Goal: Book appointment/travel/reservation

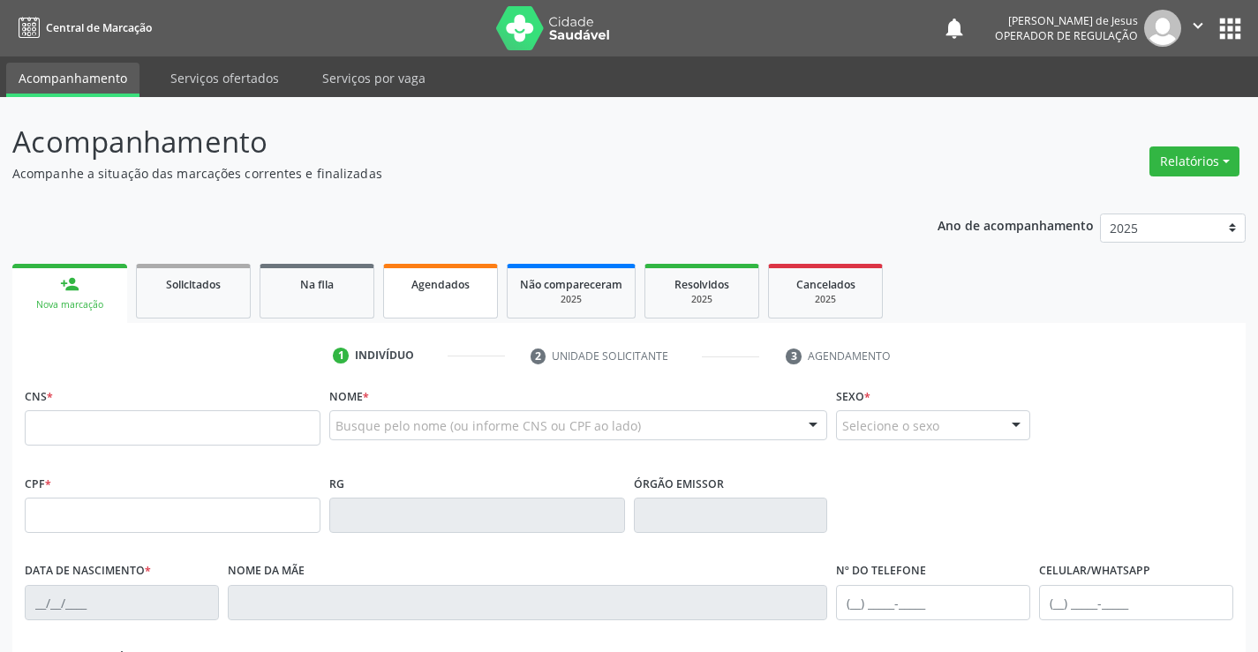
click at [456, 287] on span "Agendados" at bounding box center [440, 284] width 58 height 15
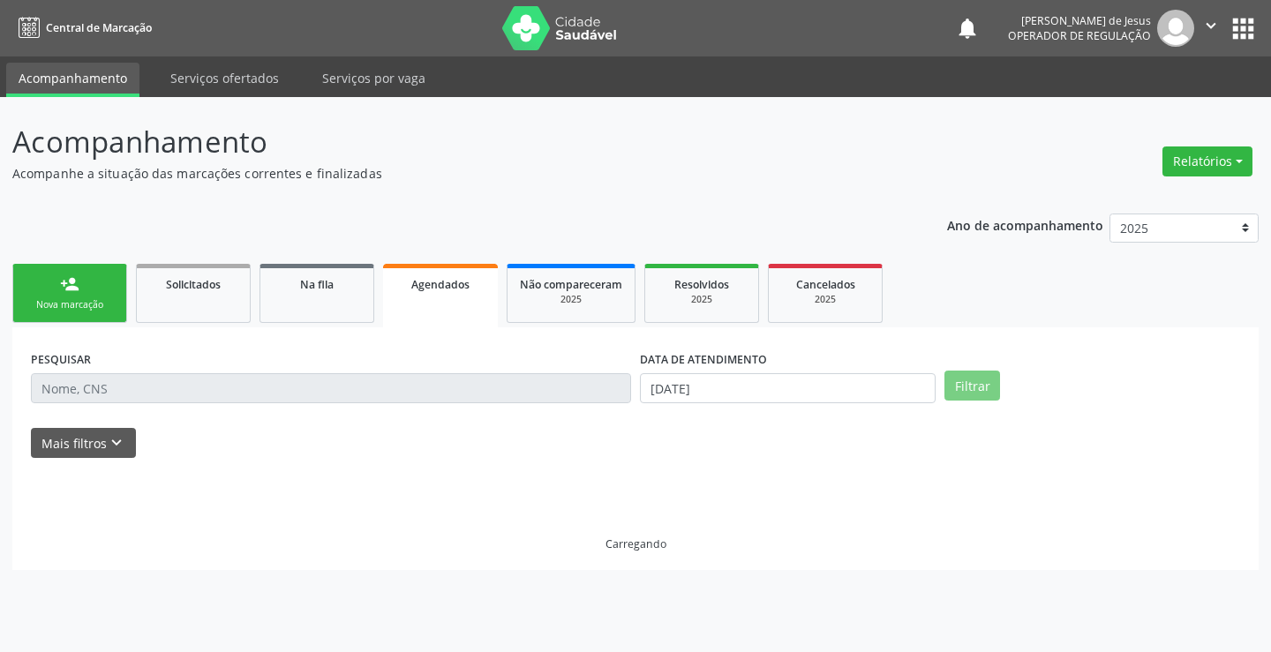
click at [456, 287] on span "Agendados" at bounding box center [440, 284] width 58 height 15
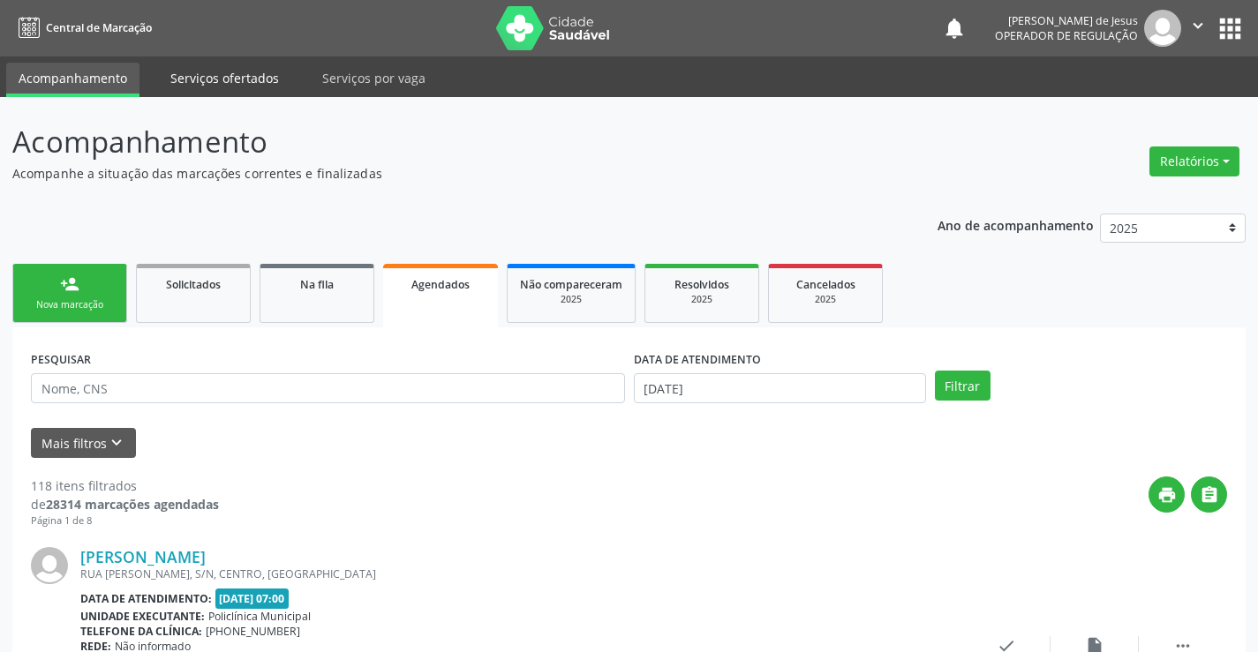
click at [185, 77] on link "Serviços ofertados" at bounding box center [224, 78] width 133 height 31
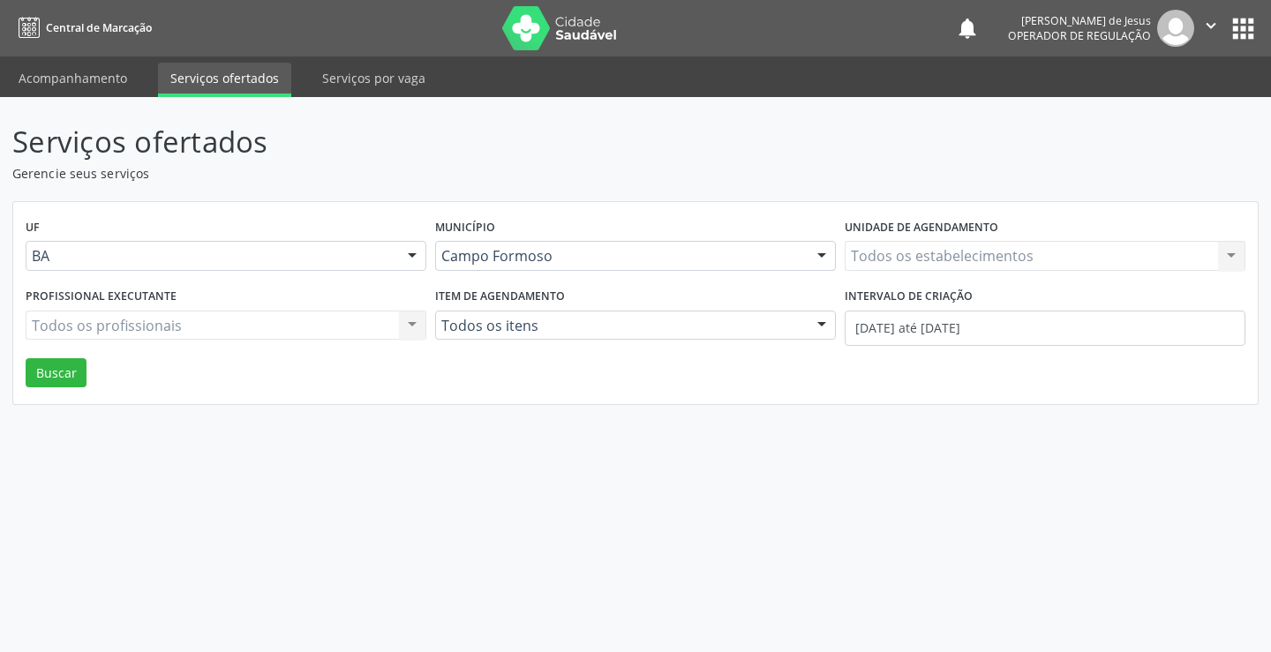
click at [185, 78] on link "Serviços ofertados" at bounding box center [224, 80] width 133 height 34
click at [117, 69] on link "Acompanhamento" at bounding box center [72, 78] width 133 height 31
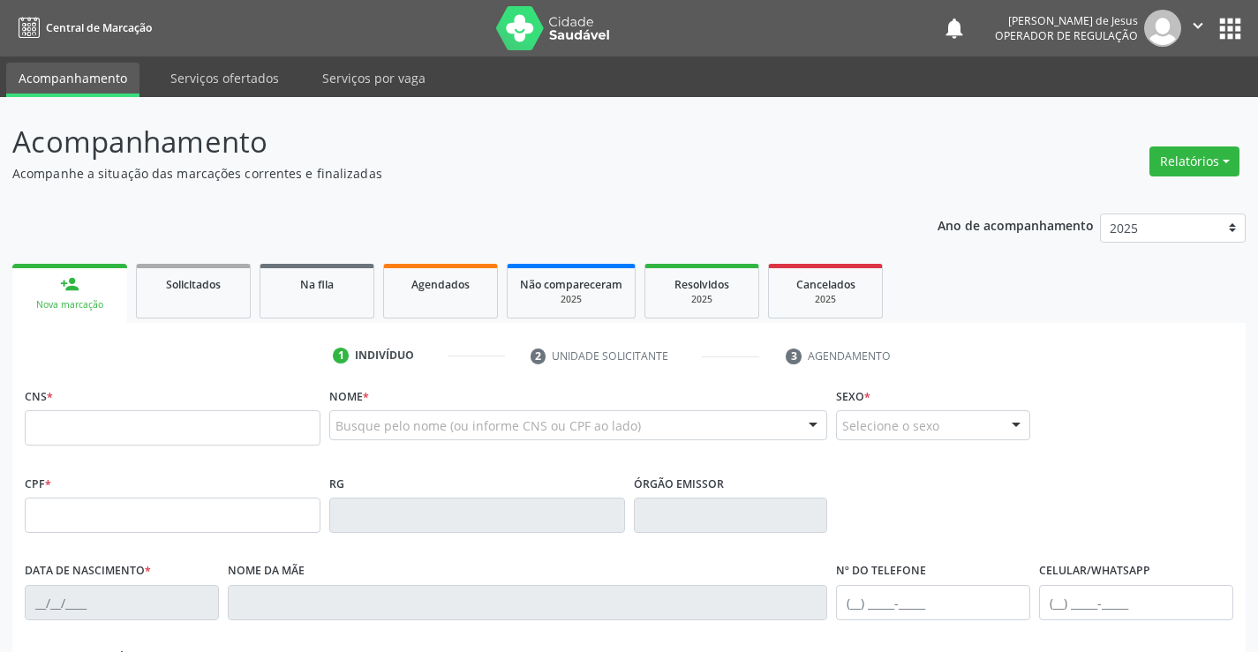
click at [417, 299] on link "Agendados" at bounding box center [440, 291] width 115 height 55
click at [438, 307] on link "Agendados" at bounding box center [440, 291] width 115 height 55
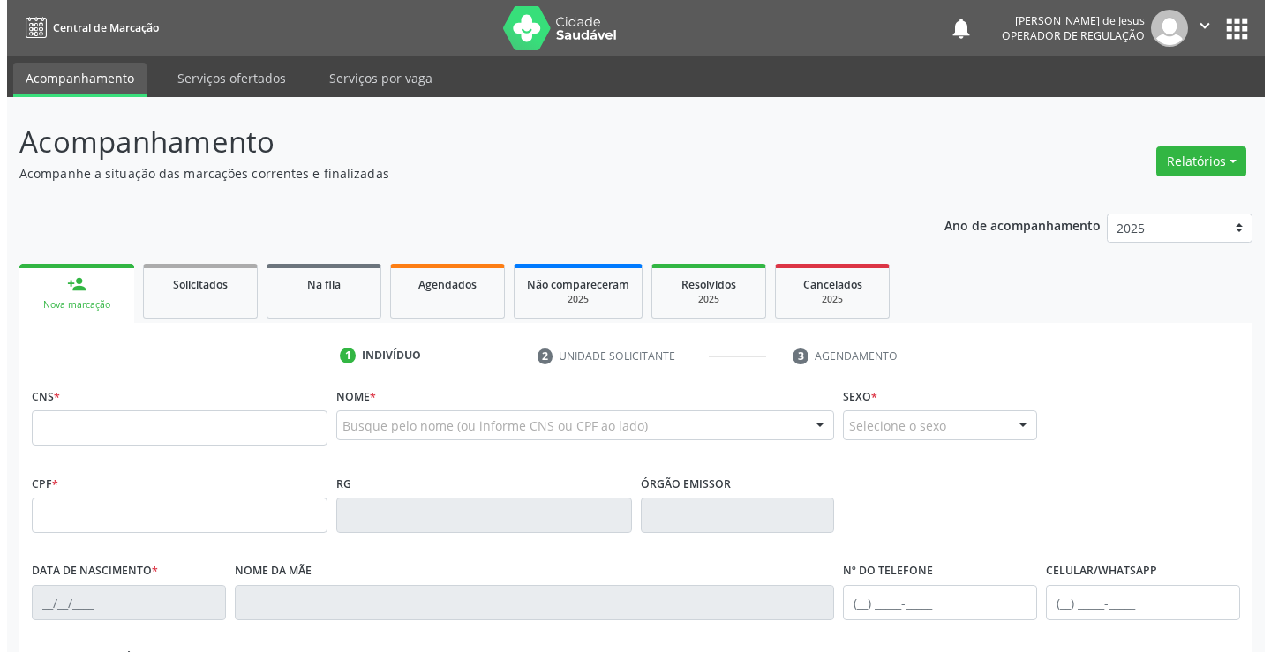
click at [438, 307] on link "Agendados" at bounding box center [440, 291] width 115 height 55
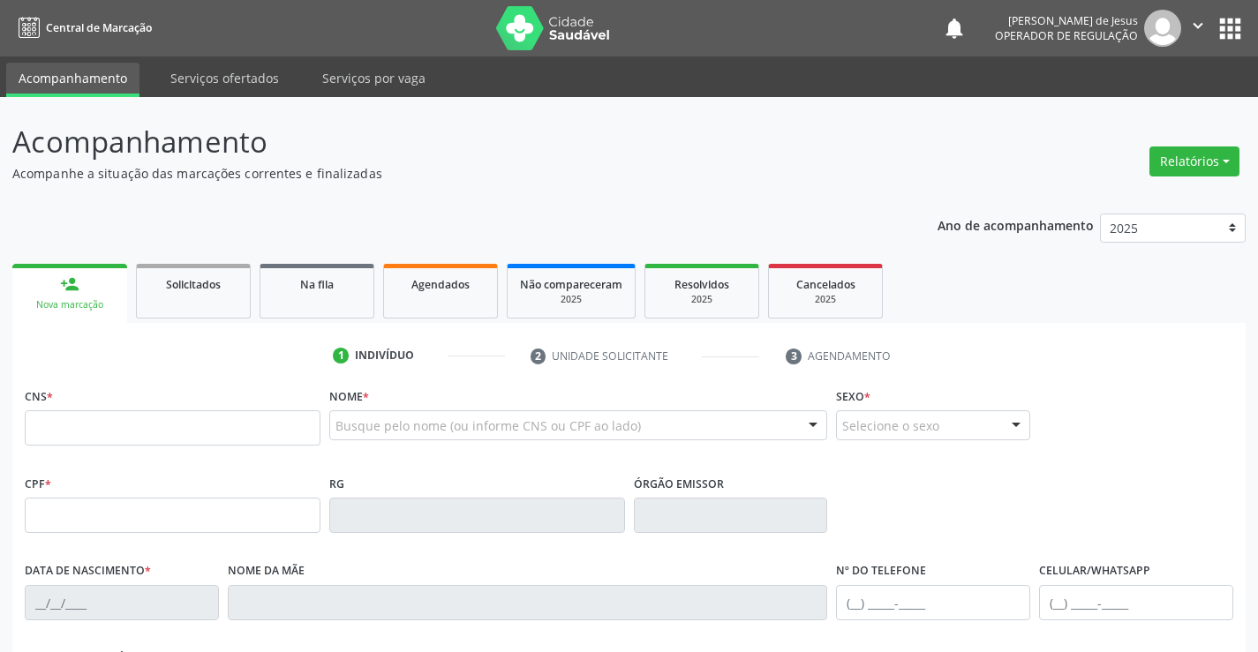
click input "text"
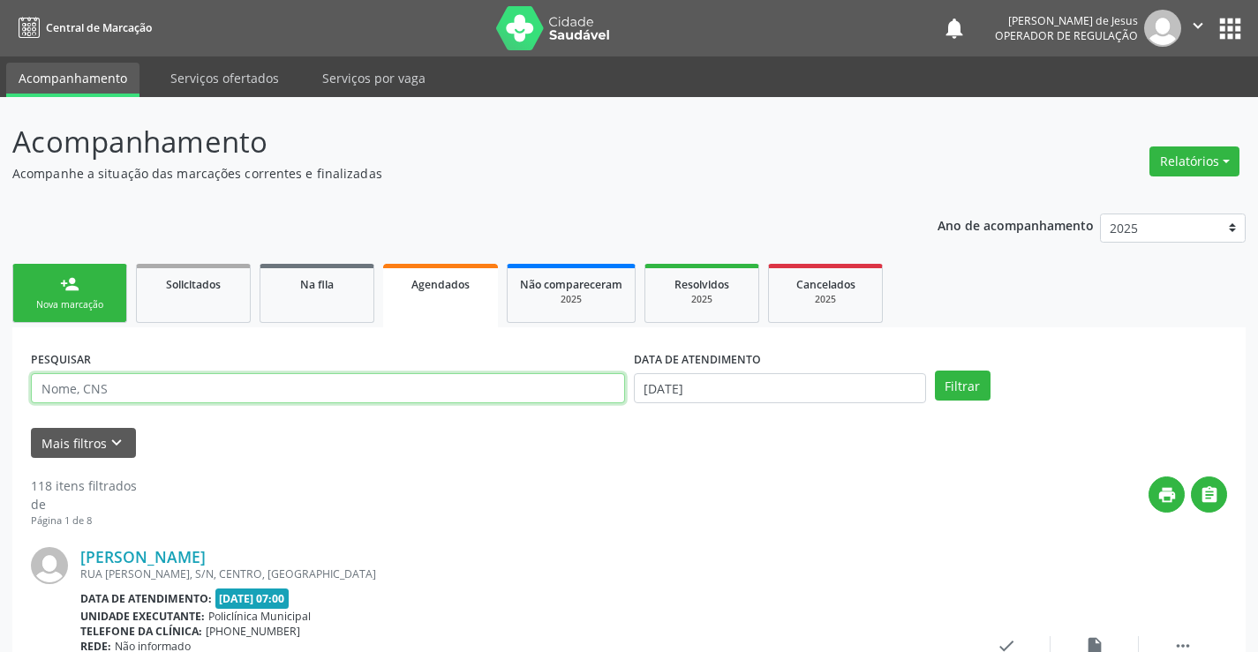
drag, startPoint x: 377, startPoint y: 394, endPoint x: 385, endPoint y: 389, distance: 9.1
click at [384, 390] on input "text" at bounding box center [328, 388] width 594 height 30
click at [385, 389] on input "text" at bounding box center [328, 388] width 594 height 30
type input "704705770098431"
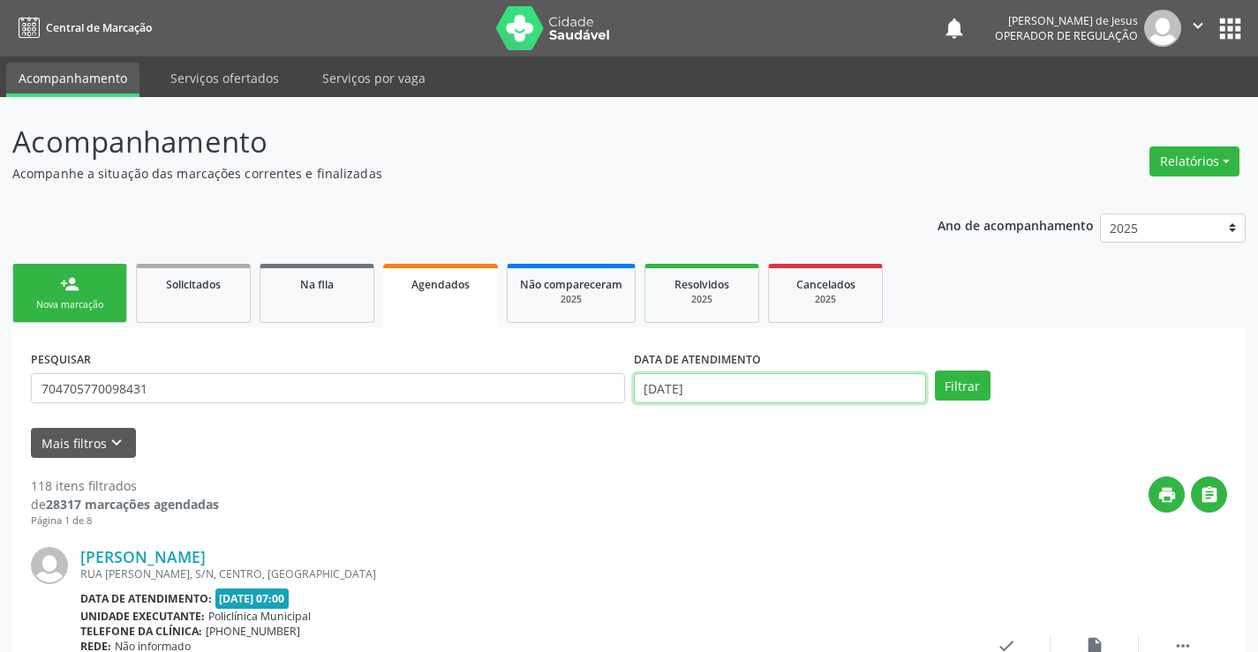
click at [783, 388] on input "[DATE]" at bounding box center [780, 388] width 292 height 30
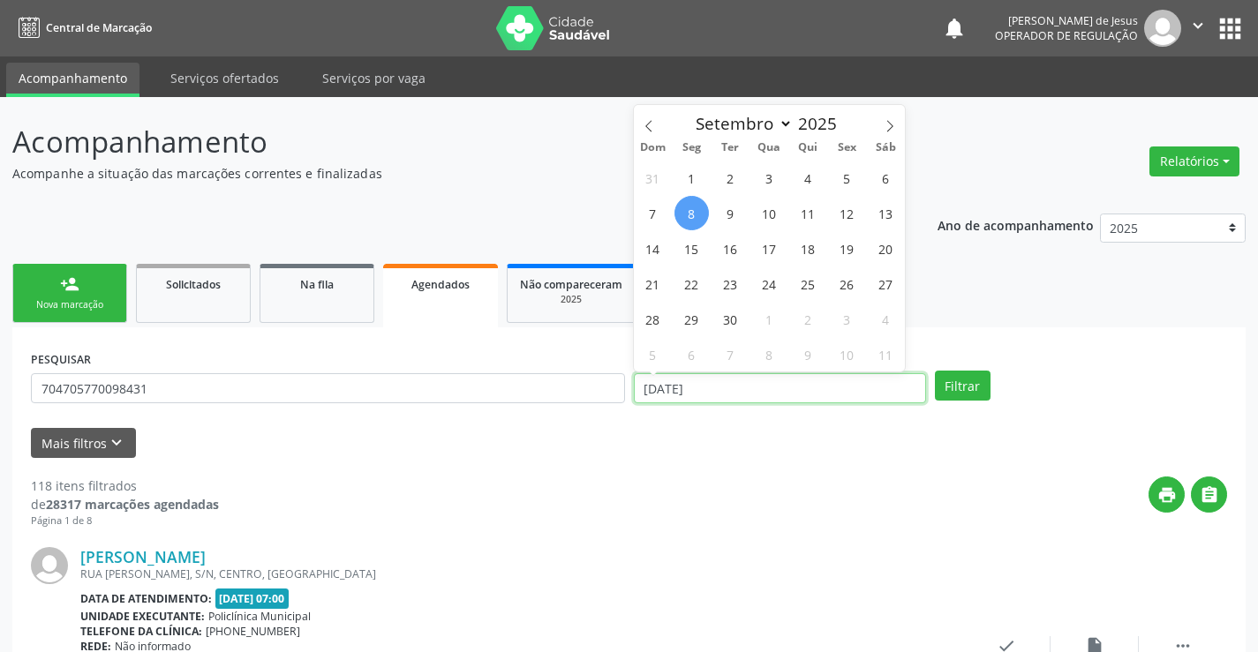
click at [783, 388] on input "[DATE]" at bounding box center [780, 388] width 292 height 30
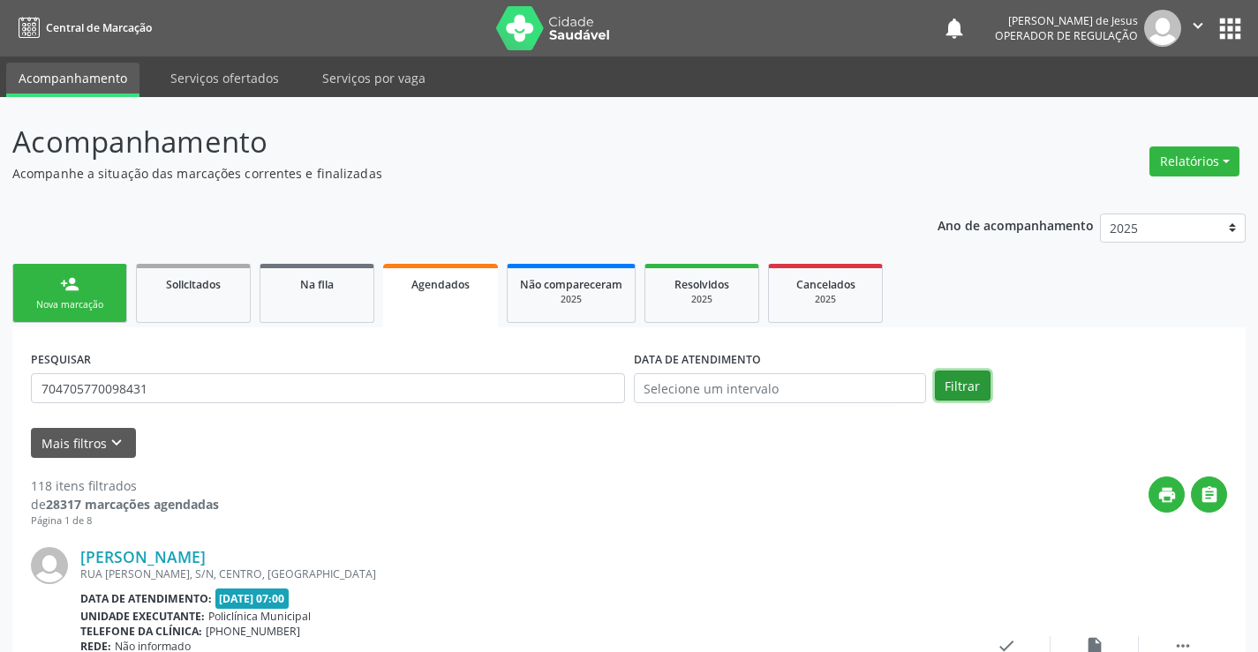
click at [946, 383] on button "Filtrar" at bounding box center [963, 386] width 56 height 30
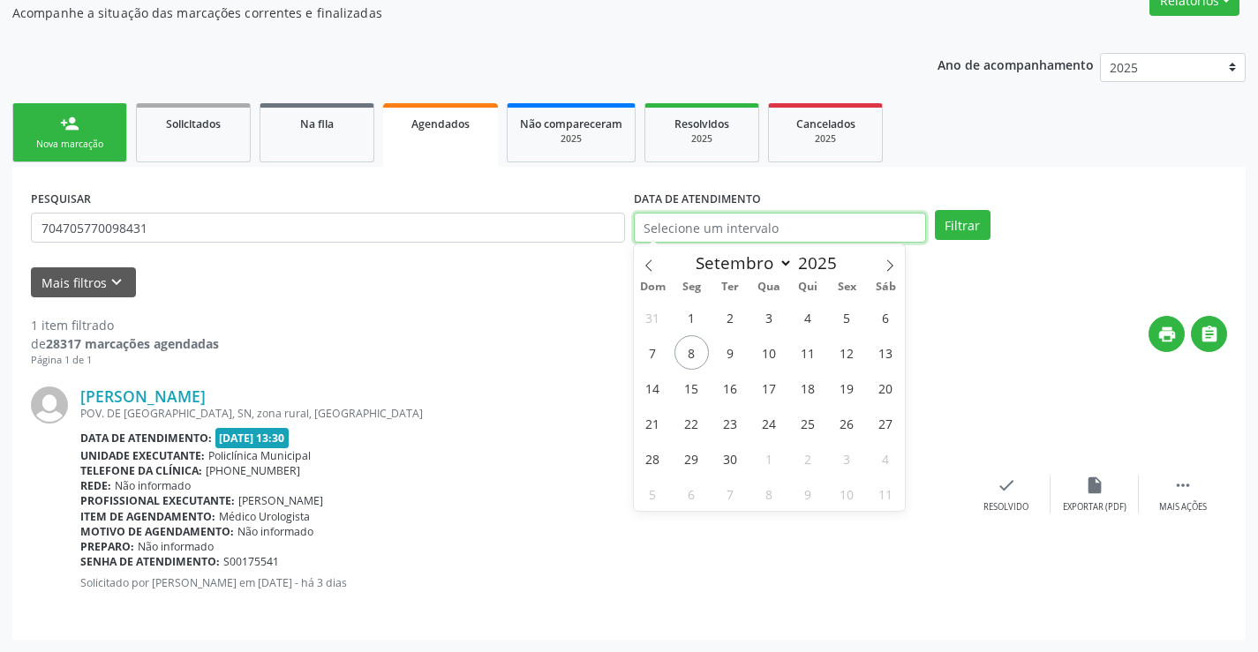
click at [735, 230] on input "text" at bounding box center [780, 228] width 292 height 30
click at [902, 226] on input "text" at bounding box center [780, 228] width 292 height 30
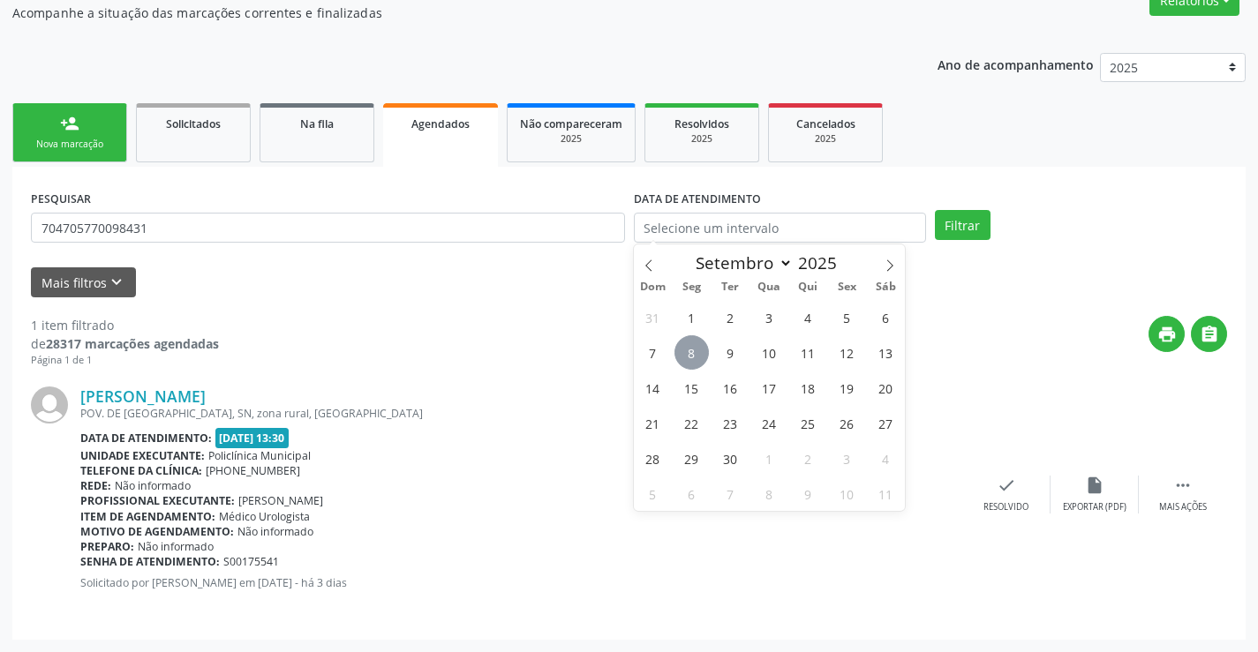
click at [698, 360] on span "8" at bounding box center [692, 353] width 34 height 34
type input "[DATE]"
click at [698, 360] on span "8" at bounding box center [692, 353] width 34 height 34
click at [725, 215] on input "[DATE]" at bounding box center [780, 228] width 292 height 30
click at [725, 224] on input "[DATE]" at bounding box center [780, 228] width 292 height 30
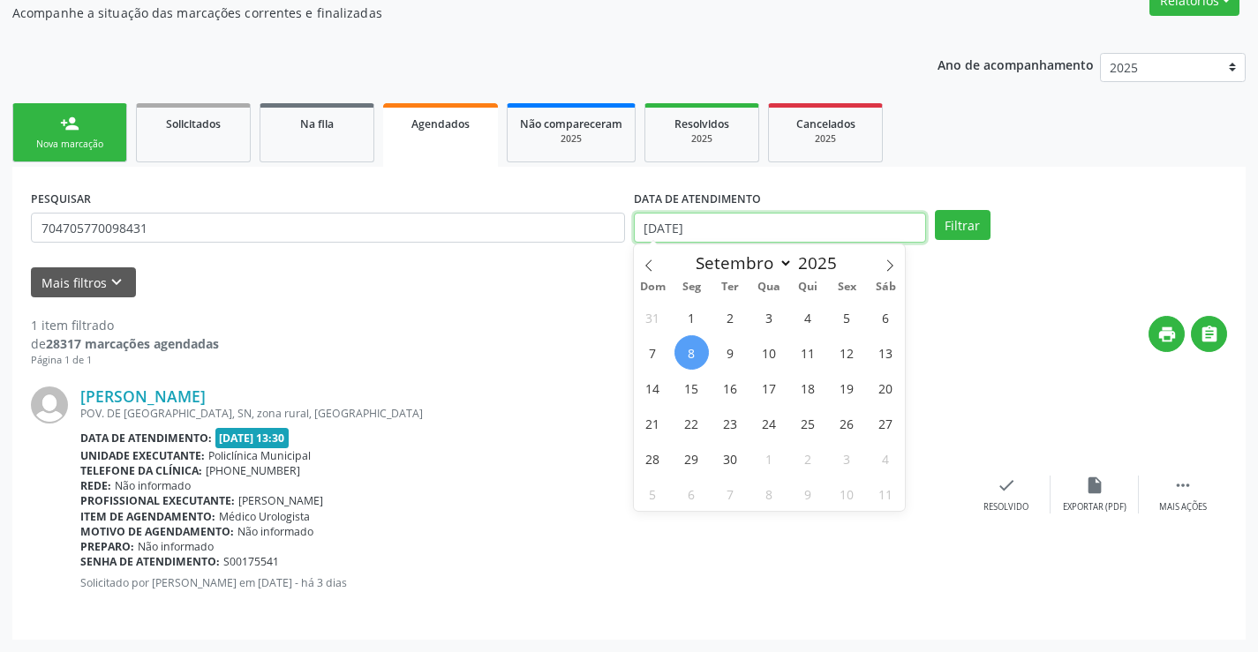
click at [725, 224] on input "[DATE]" at bounding box center [780, 228] width 292 height 30
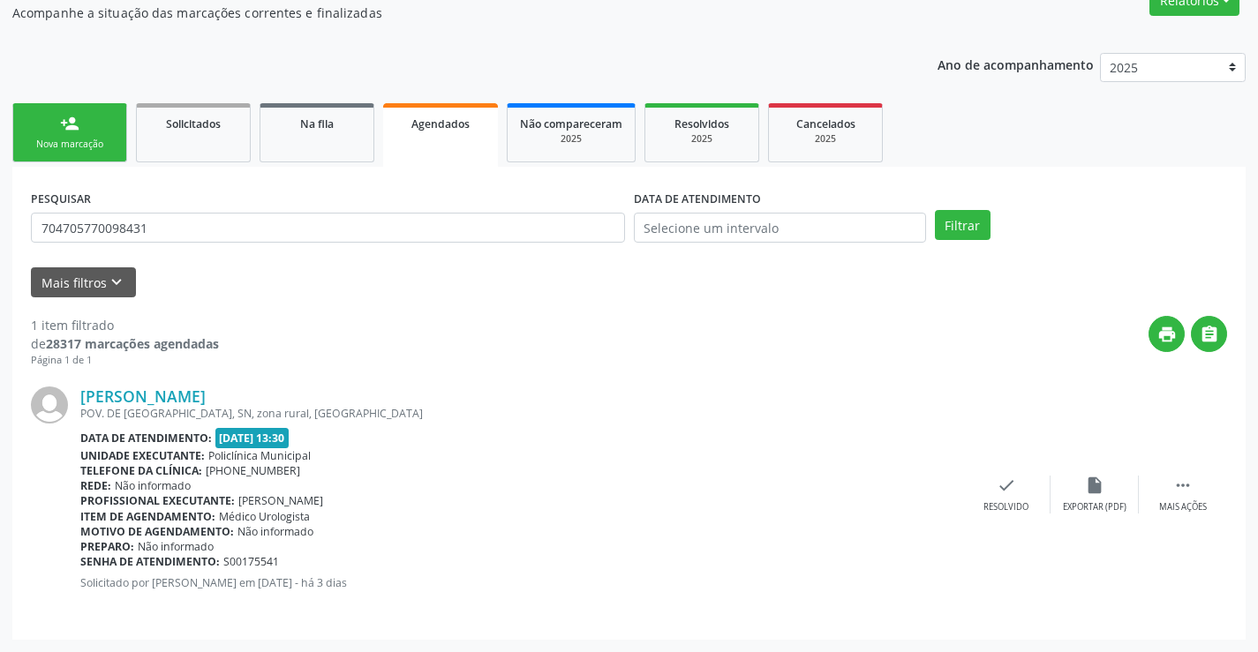
click at [580, 303] on div "1 item filtrado de 28317 marcações agendadas Página 1 de 1 print  [PERSON_NAME…" at bounding box center [629, 460] width 1196 height 324
click at [253, 518] on span "Médico Urologista" at bounding box center [264, 516] width 91 height 15
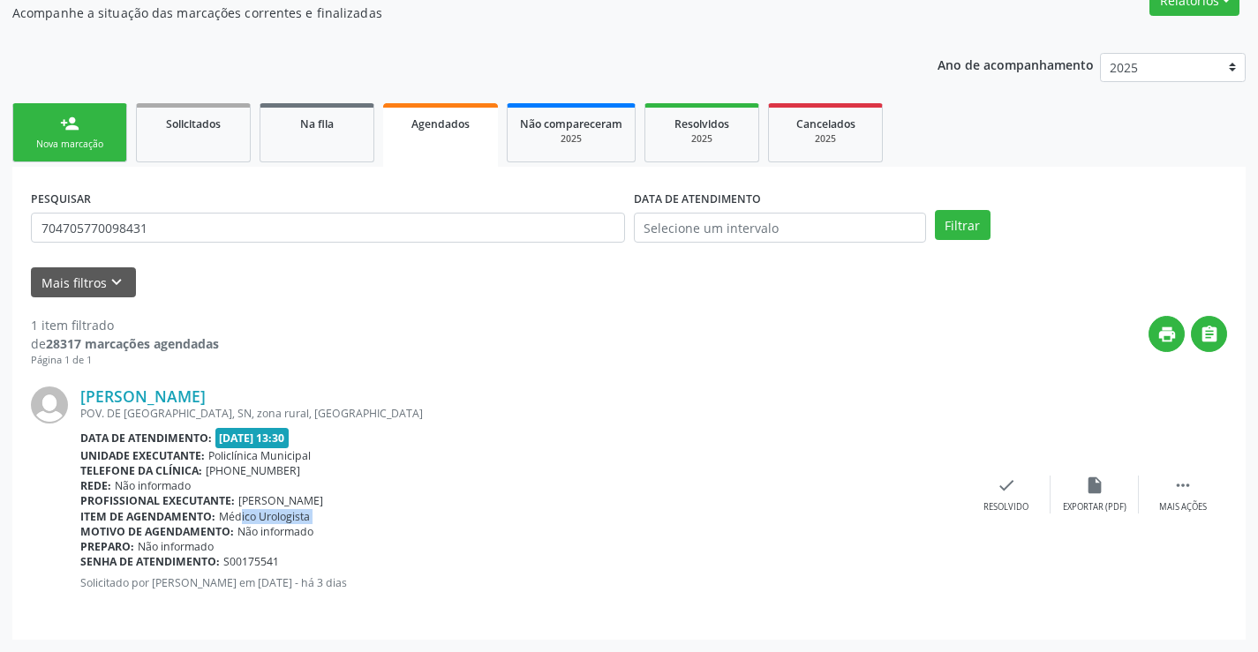
click at [253, 518] on span "Médico Urologista" at bounding box center [264, 516] width 91 height 15
click at [70, 152] on link "person_add Nova marcação" at bounding box center [69, 132] width 115 height 59
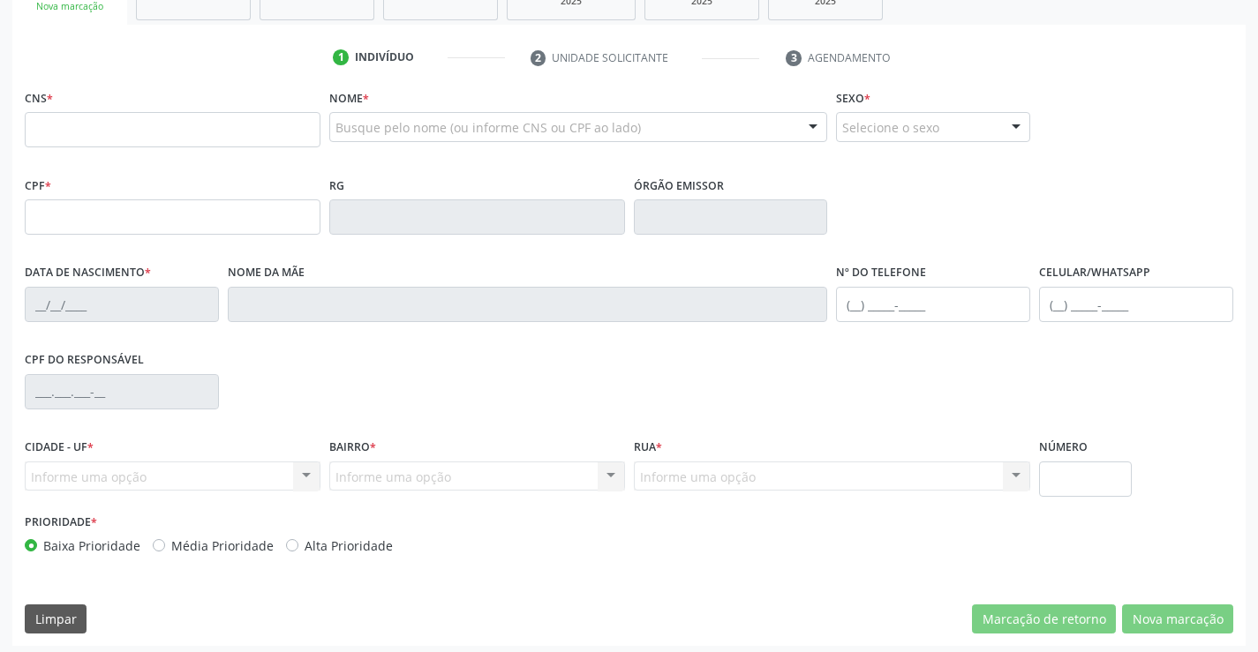
scroll to position [305, 0]
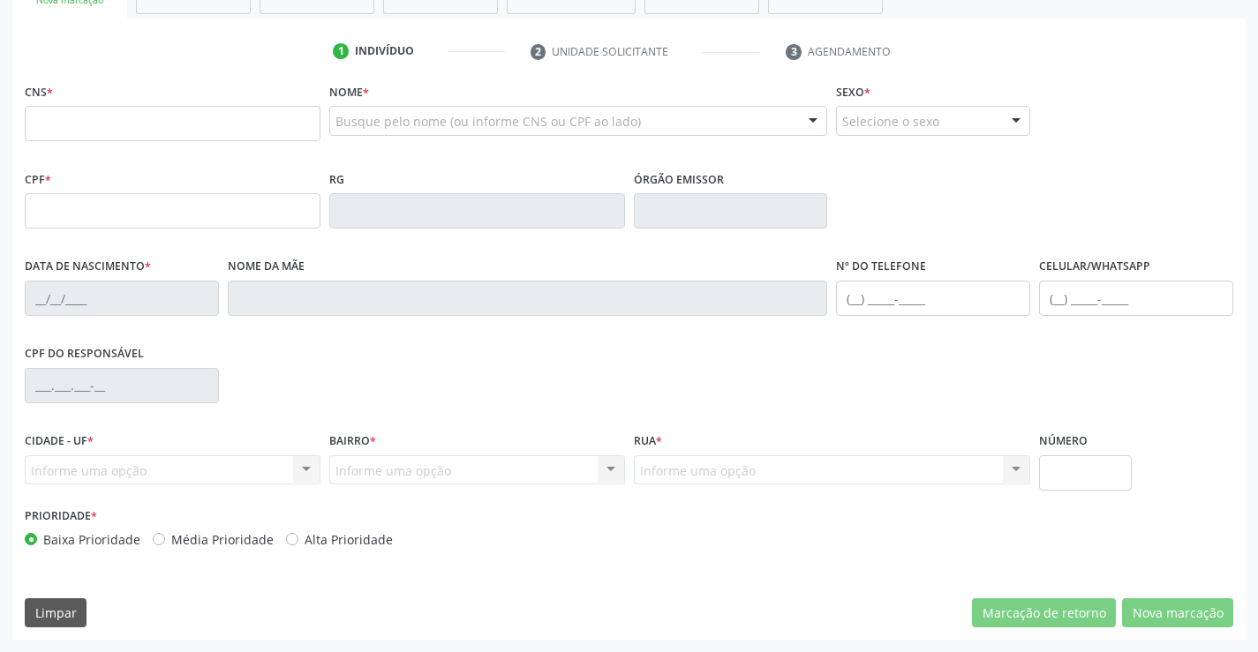
click at [171, 542] on label "Média Prioridade" at bounding box center [222, 540] width 102 height 19
click at [158, 542] on input "Média Prioridade" at bounding box center [159, 539] width 12 height 16
radio input "true"
click at [43, 535] on label "Baixa Prioridade" at bounding box center [91, 540] width 97 height 19
click at [34, 535] on input "Baixa Prioridade" at bounding box center [31, 539] width 12 height 16
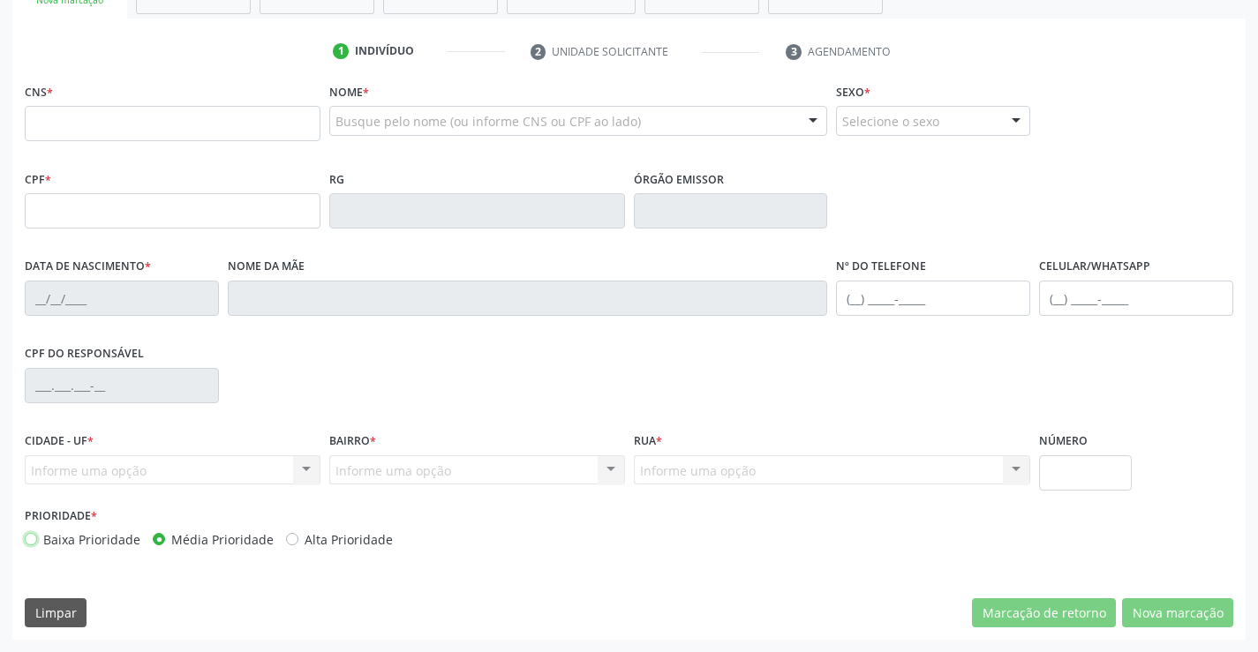
radio input "true"
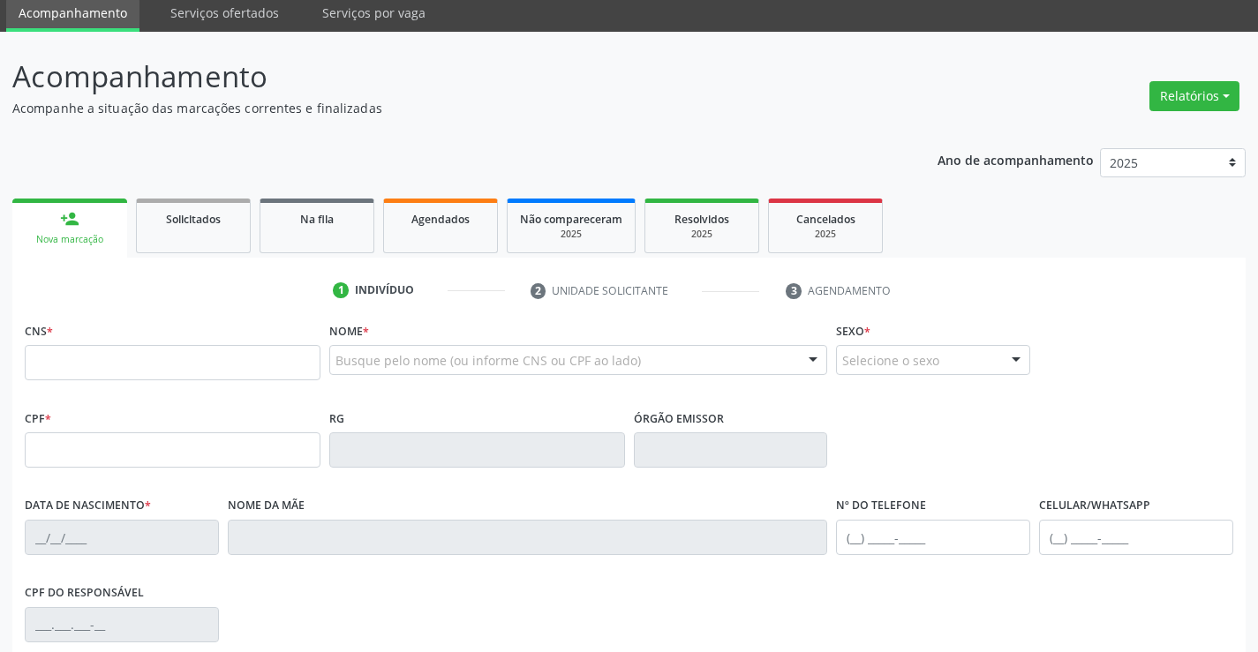
scroll to position [0, 0]
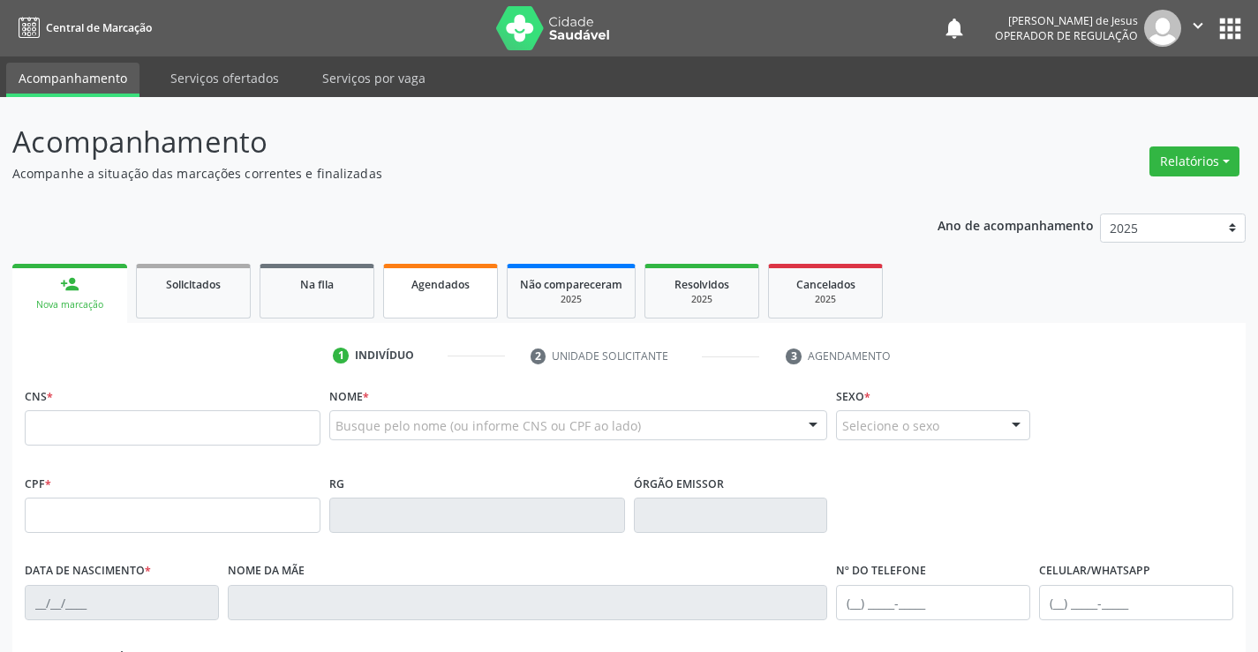
click at [410, 292] on div "Agendados" at bounding box center [440, 284] width 88 height 19
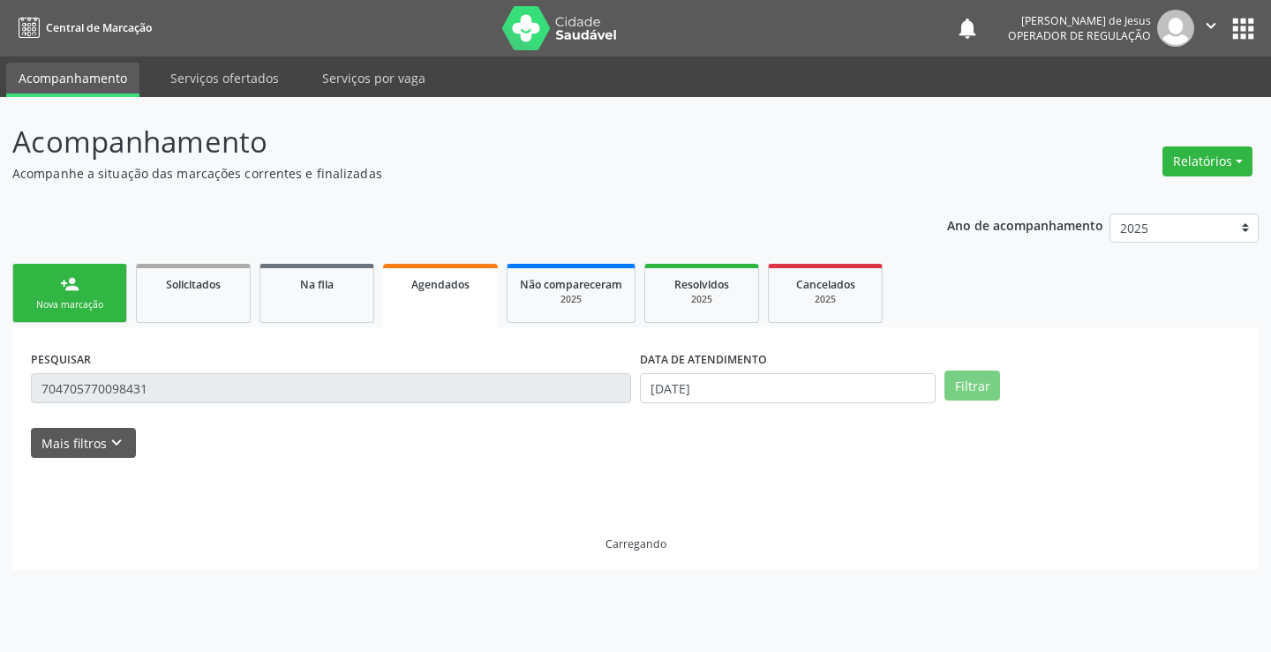
click at [409, 292] on div "Agendados" at bounding box center [441, 284] width 90 height 19
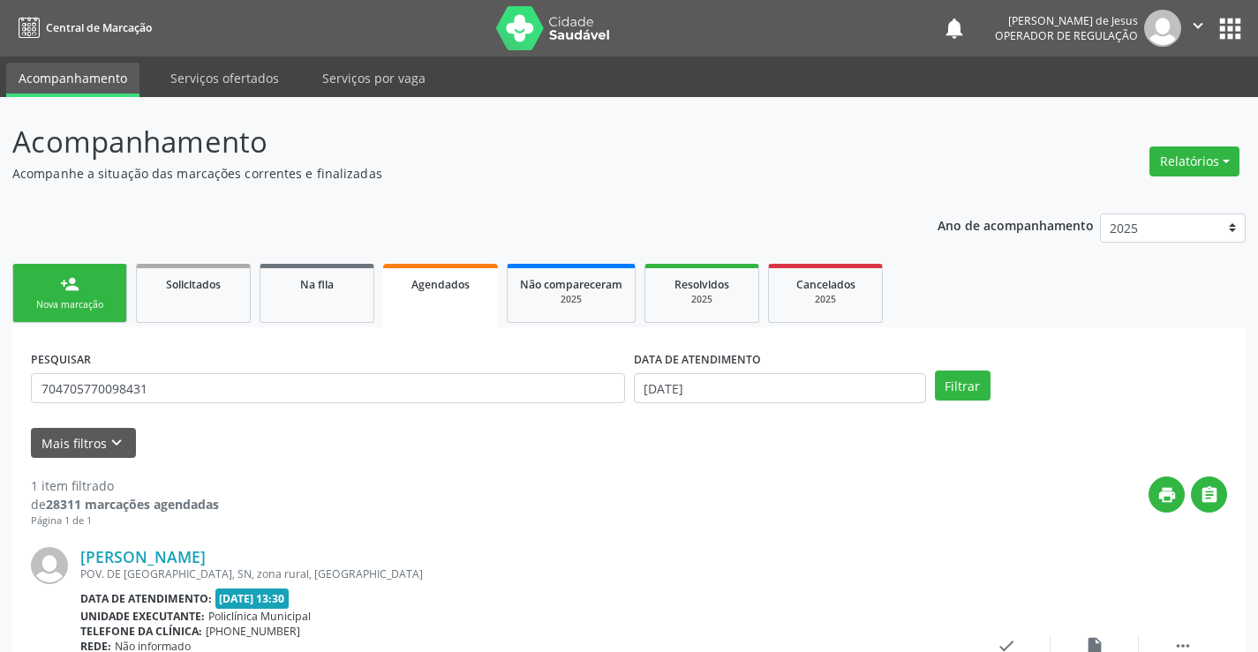
click at [1189, 27] on icon "" at bounding box center [1197, 25] width 19 height 19
click at [1144, 114] on link "Sair" at bounding box center [1153, 107] width 122 height 25
click at [1144, 114] on div "Acompanhamento Acompanhe a situação das marcações correntes e finalizadas Relat…" at bounding box center [629, 455] width 1258 height 716
